Goal: Information Seeking & Learning: Learn about a topic

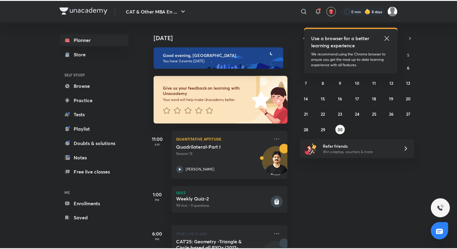
scroll to position [35, 0]
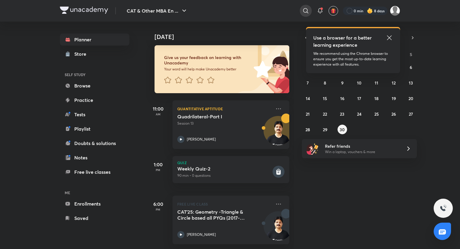
click at [304, 10] on icon at bounding box center [305, 10] width 7 height 7
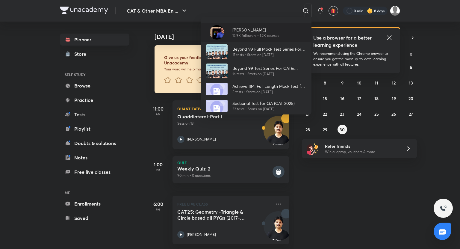
click at [258, 34] on p "12.9K followers • 1.2K courses" at bounding box center [255, 35] width 47 height 5
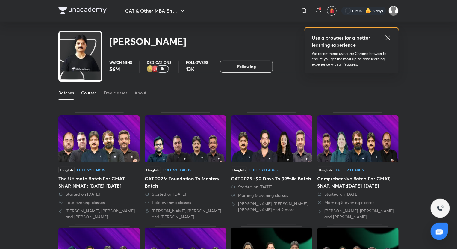
click at [89, 92] on div "Courses" at bounding box center [88, 93] width 15 height 6
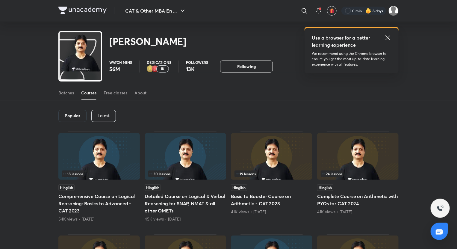
click at [109, 110] on div "Latest" at bounding box center [103, 116] width 25 height 12
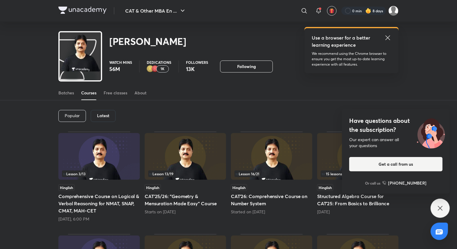
click at [191, 202] on h5 "CAT'25/26: "Geometry & Mensuration Made Easy" Course" at bounding box center [185, 199] width 81 height 14
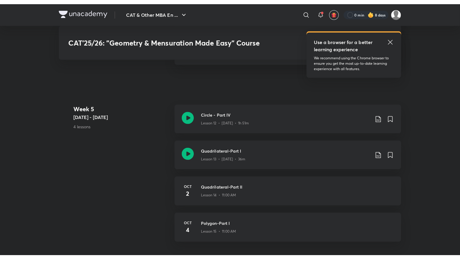
scroll to position [806, 0]
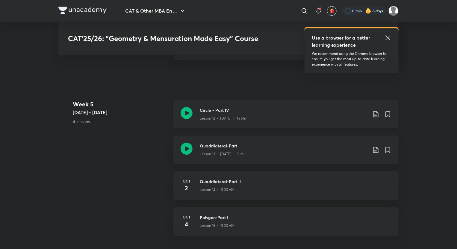
click at [187, 116] on icon at bounding box center [186, 113] width 12 height 12
